Goal: Transaction & Acquisition: Purchase product/service

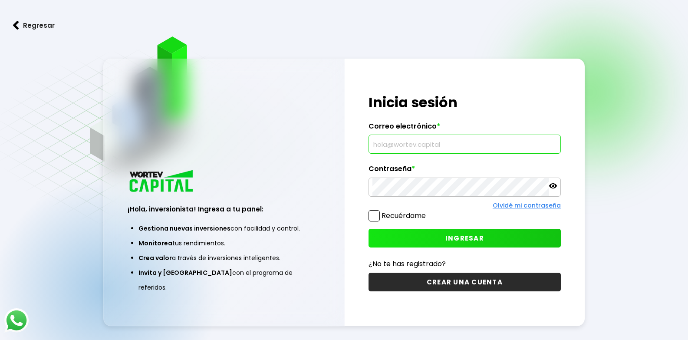
click at [383, 148] on input "text" at bounding box center [464, 144] width 184 height 18
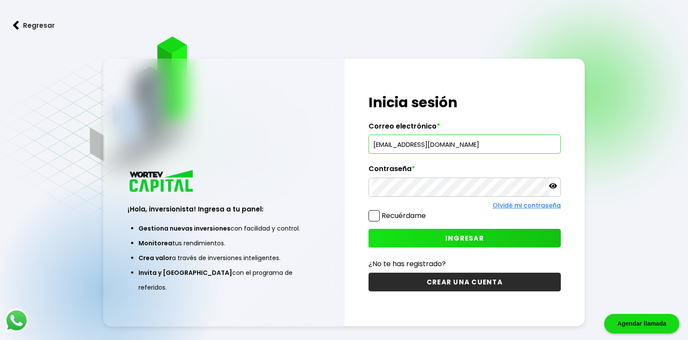
type input "[EMAIL_ADDRESS][DOMAIN_NAME]"
click at [550, 185] on icon at bounding box center [553, 185] width 8 height 5
click at [555, 187] on icon at bounding box center [553, 186] width 8 height 6
click at [472, 241] on span "INGRESAR" at bounding box center [464, 237] width 39 height 9
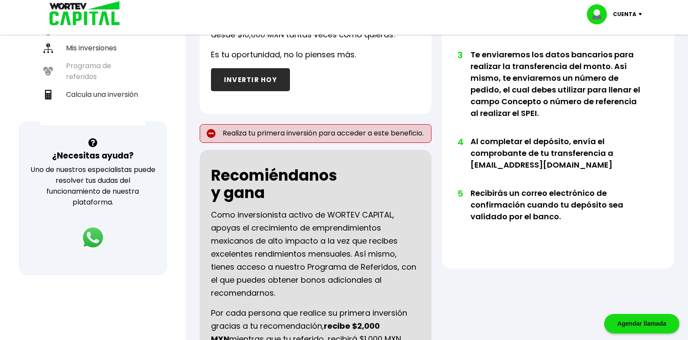
scroll to position [87, 0]
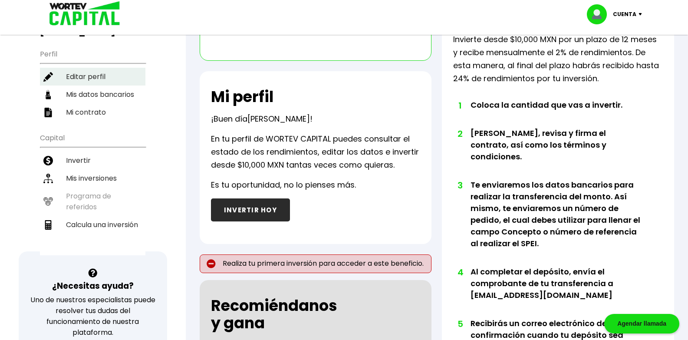
click at [97, 76] on li "Editar perfil" at bounding box center [92, 77] width 105 height 18
select select "Hombre"
select select "Licenciatura"
select select "DF"
select select "BBVA Bancomer"
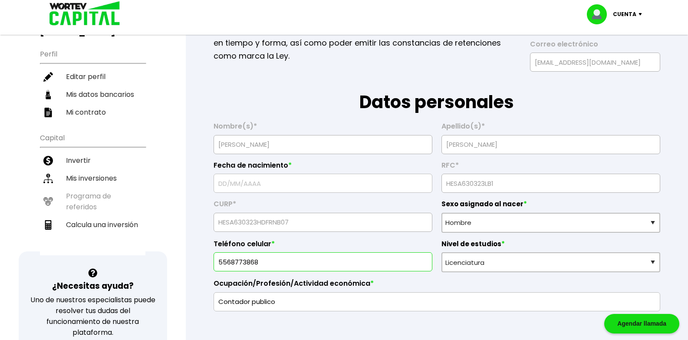
type input "[DATE]"
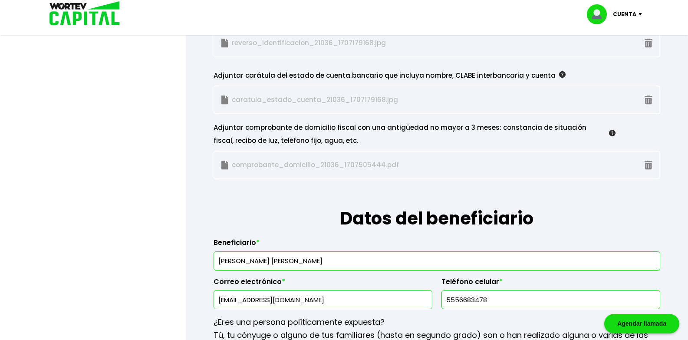
scroll to position [955, 0]
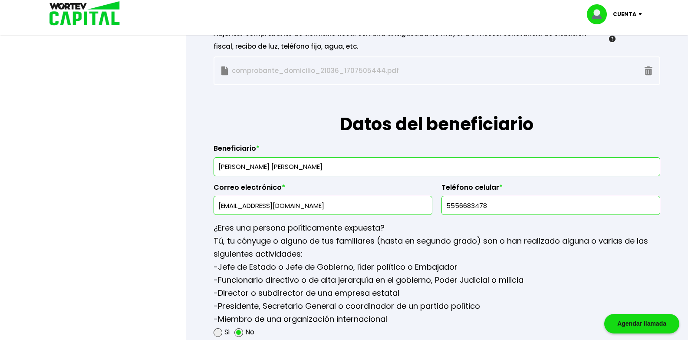
click at [346, 167] on input "[PERSON_NAME] [PERSON_NAME]" at bounding box center [436, 167] width 439 height 18
type input "[PERSON_NAME] [PERSON_NAME] [PERSON_NAME]"
click at [254, 205] on input "[EMAIL_ADDRESS][DOMAIN_NAME]" at bounding box center [322, 205] width 211 height 18
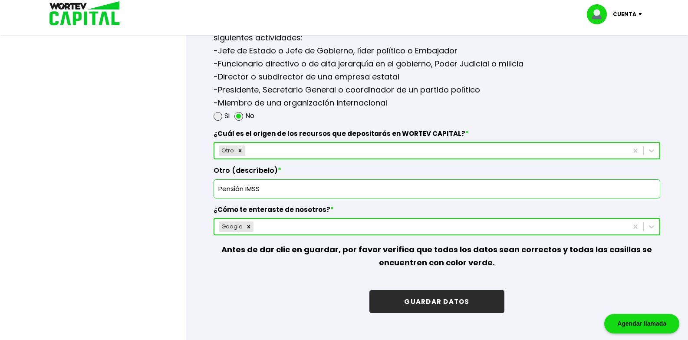
scroll to position [1172, 0]
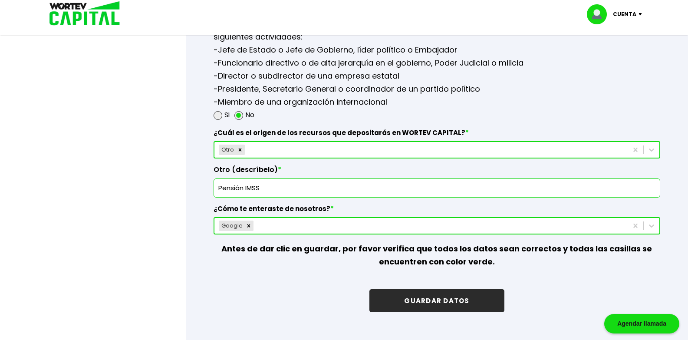
type input "[EMAIL_ADDRESS][DOMAIN_NAME]"
click at [441, 302] on button "GUARDAR DATOS" at bounding box center [436, 300] width 135 height 23
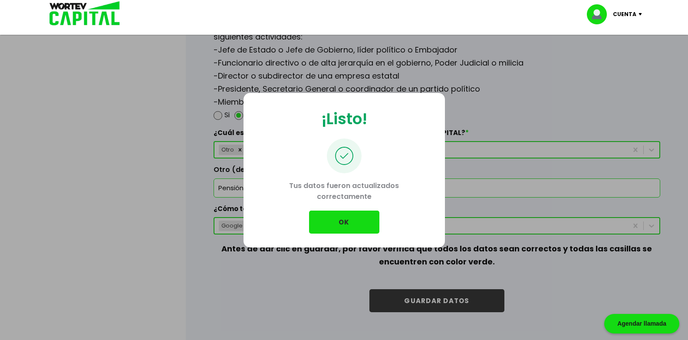
click at [343, 217] on button "OK" at bounding box center [344, 221] width 70 height 23
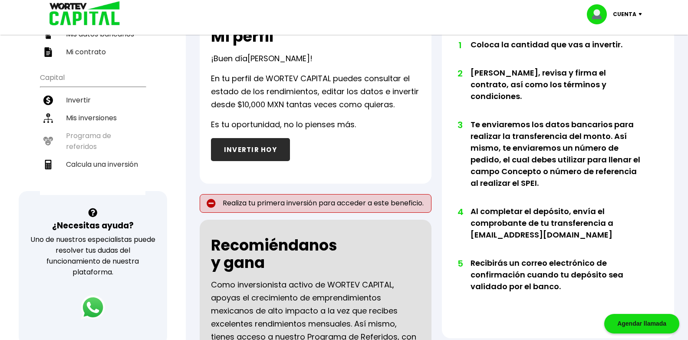
scroll to position [87, 0]
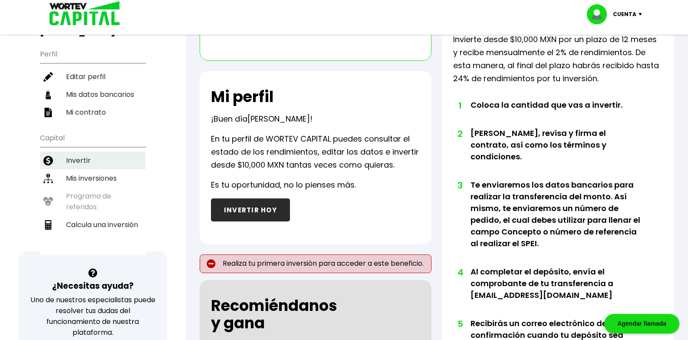
click at [83, 161] on li "Invertir" at bounding box center [92, 160] width 105 height 18
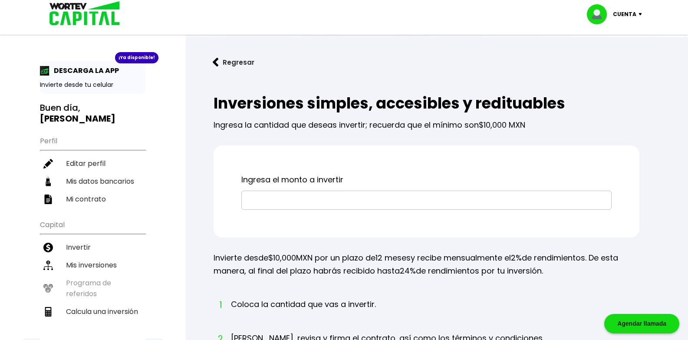
click at [266, 201] on input "text" at bounding box center [426, 200] width 362 height 18
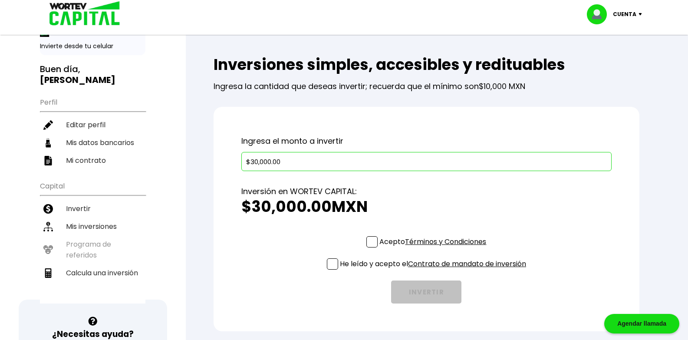
scroll to position [43, 0]
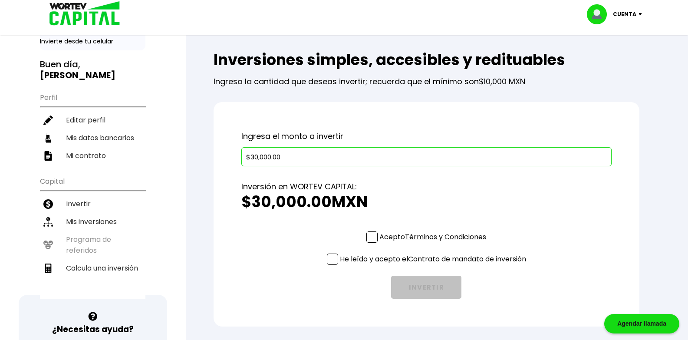
type input "$30,000.00"
click at [371, 236] on span at bounding box center [371, 236] width 11 height 11
click at [434, 243] on input "Acepto Términos y Condiciones" at bounding box center [434, 243] width 0 height 0
click at [332, 254] on span at bounding box center [332, 258] width 11 height 11
click at [434, 266] on input "He leído y acepto el Contrato de mandato de inversión" at bounding box center [434, 266] width 0 height 0
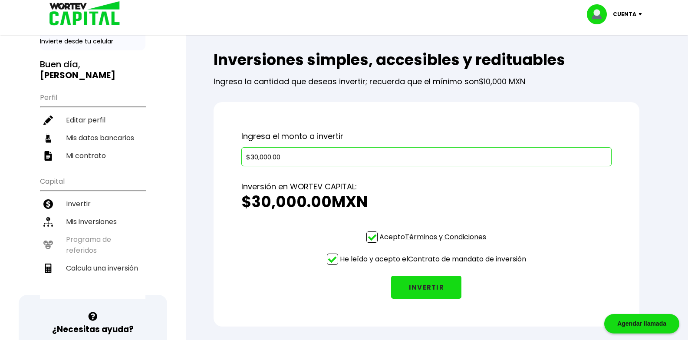
click at [423, 286] on button "INVERTIR" at bounding box center [426, 287] width 70 height 23
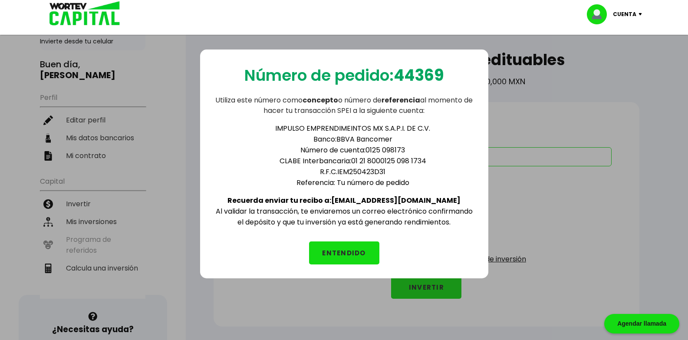
click at [349, 248] on button "ENTENDIDO" at bounding box center [344, 252] width 70 height 23
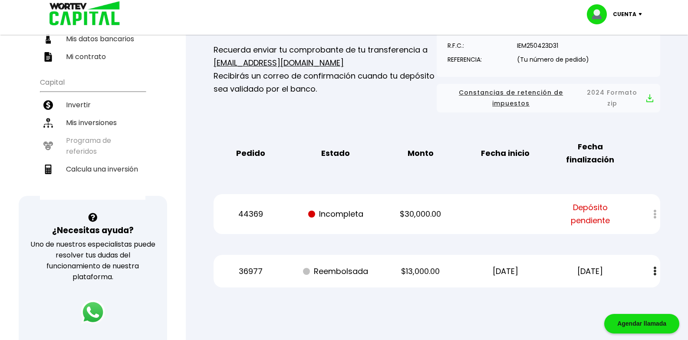
scroll to position [174, 0]
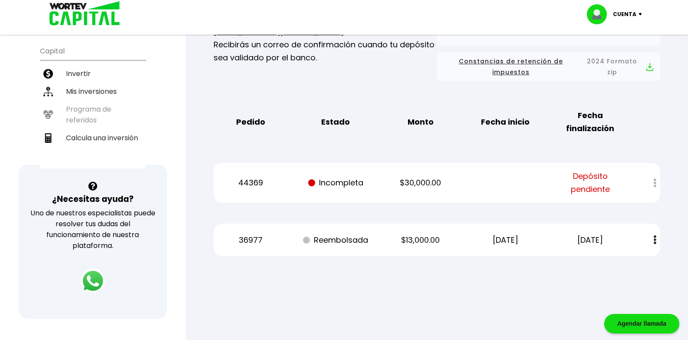
click at [616, 184] on span "Depósito pendiente" at bounding box center [590, 183] width 72 height 26
click at [657, 182] on div at bounding box center [649, 183] width 22 height 19
